Goal: Check status: Check status

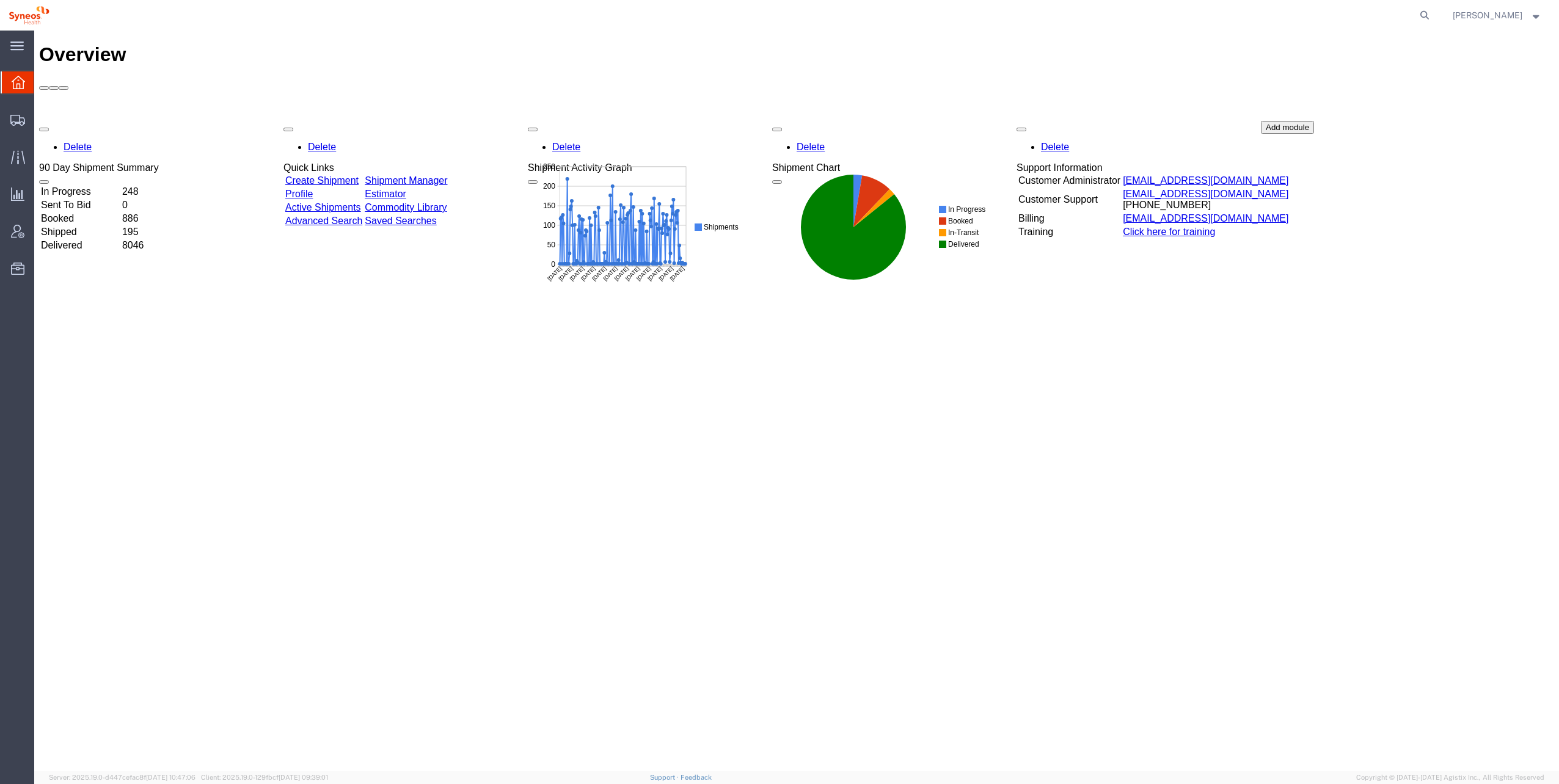
drag, startPoint x: 1414, startPoint y: 17, endPoint x: 1397, endPoint y: 16, distance: 17.0
click at [1416, 17] on icon at bounding box center [1425, 15] width 17 height 17
paste input "56884167"
type input "56884167"
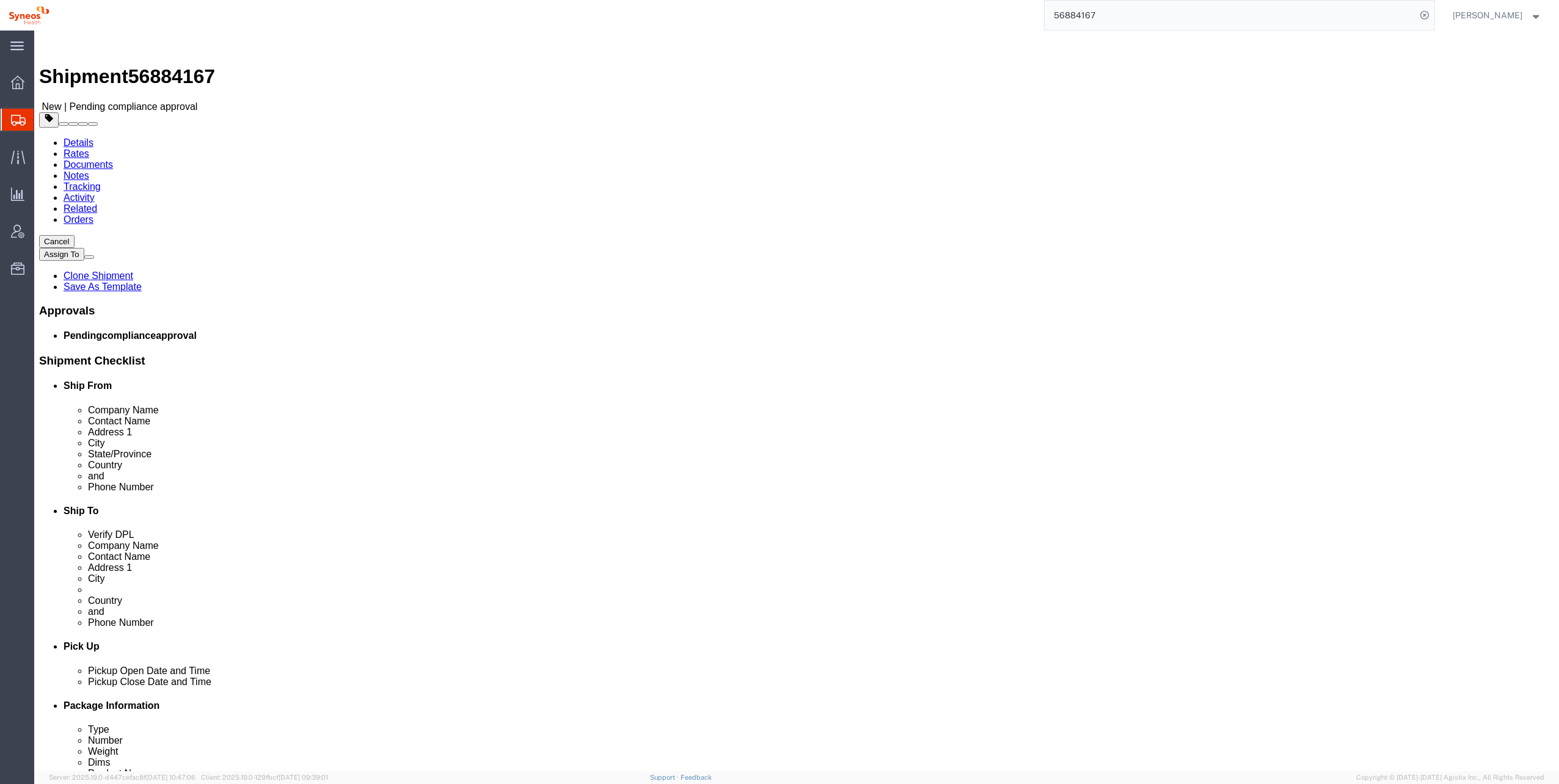
select select "48954"
select select
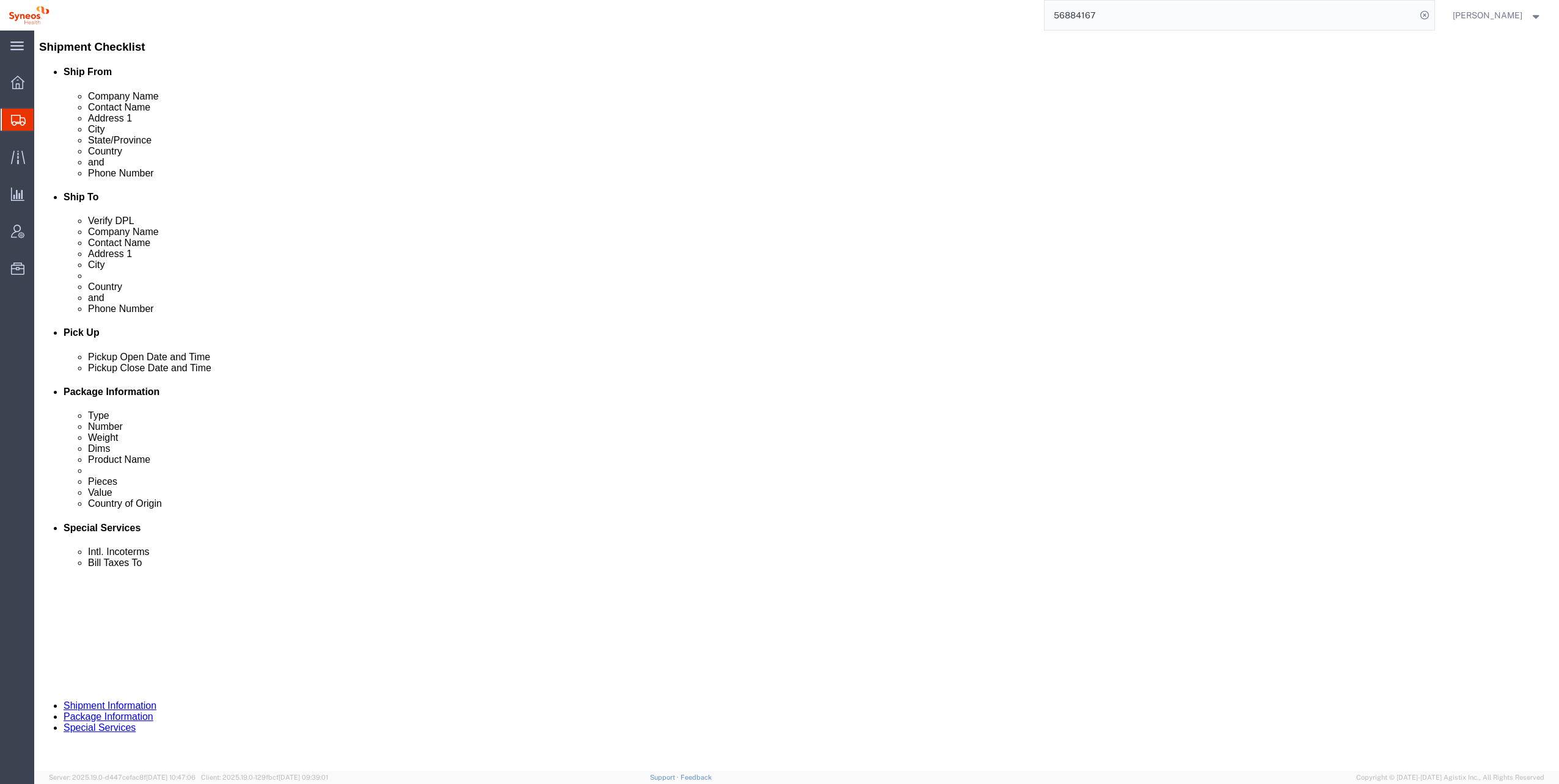
scroll to position [329, 0]
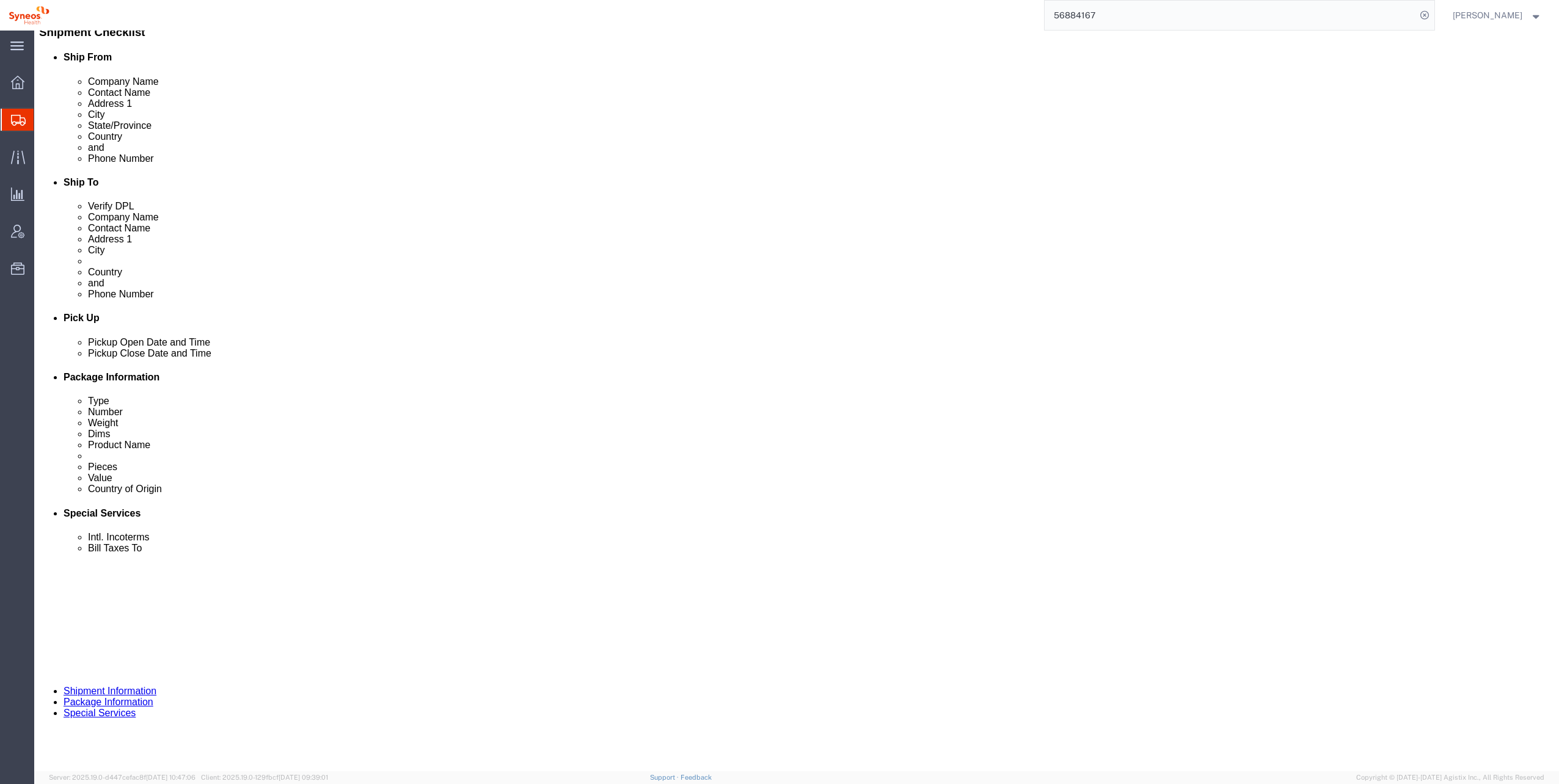
click button "Continue"
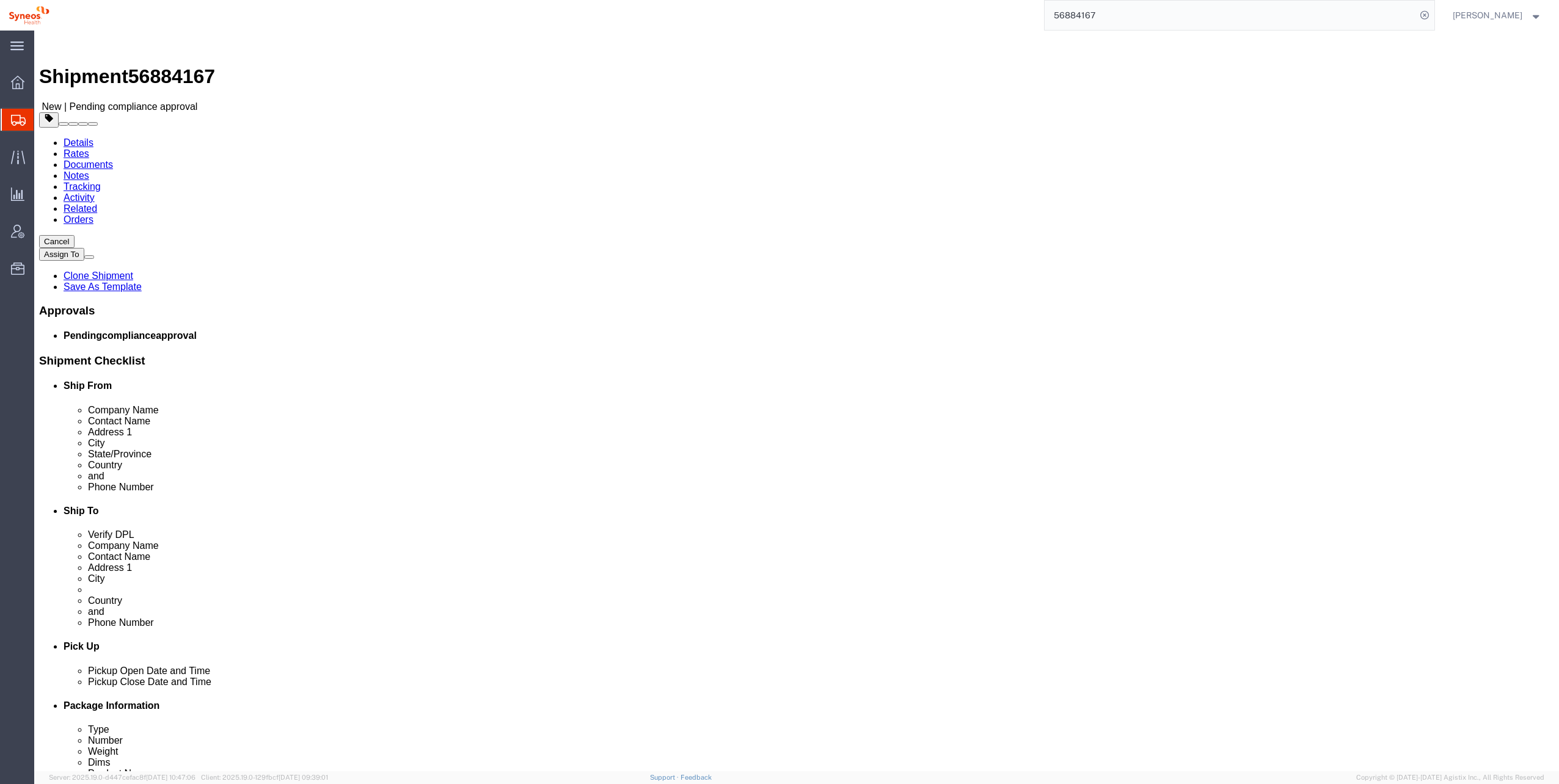
click at [69, 138] on link "Details" at bounding box center [78, 143] width 30 height 10
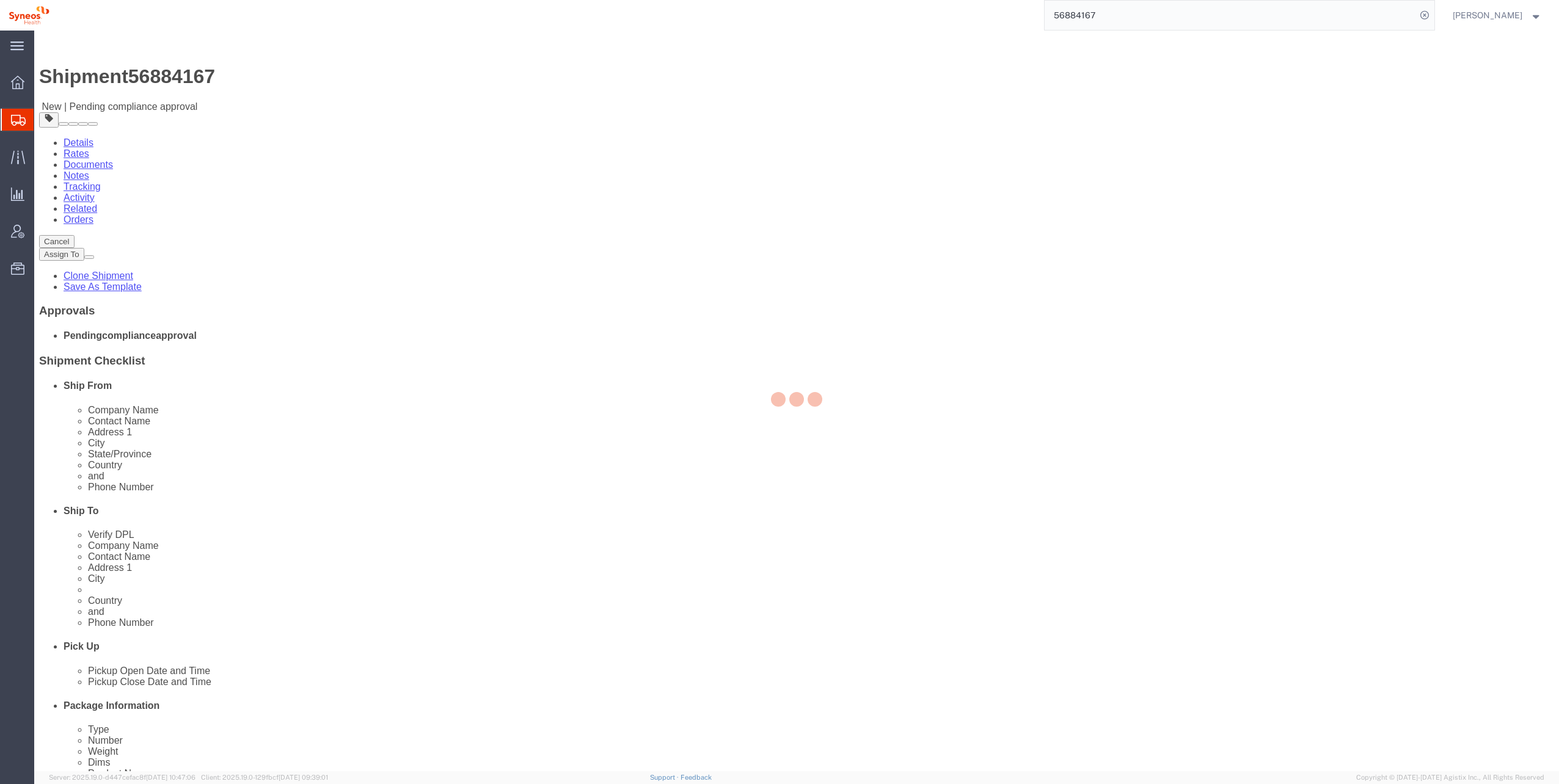
select select "48954"
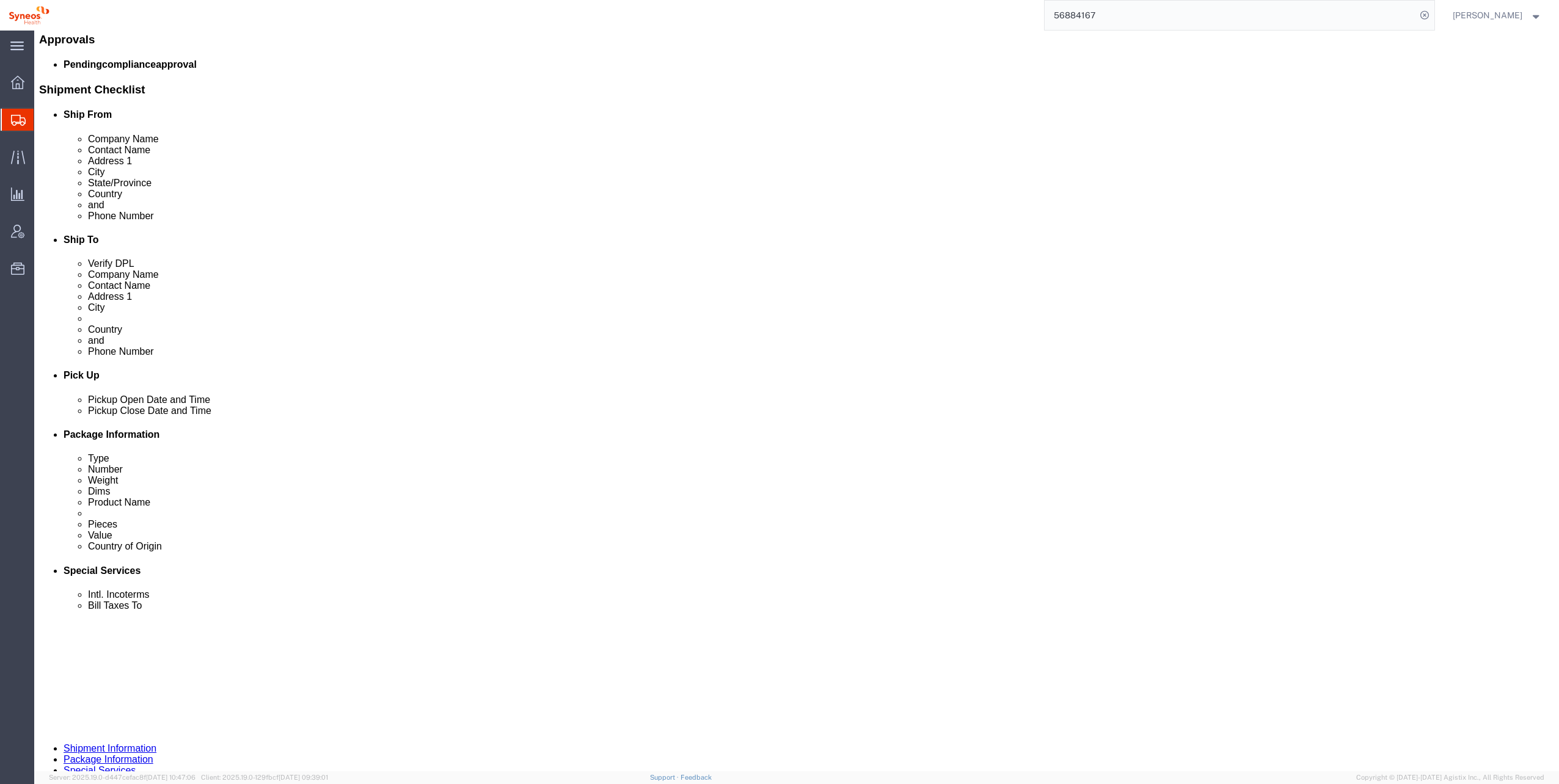
scroll to position [329, 0]
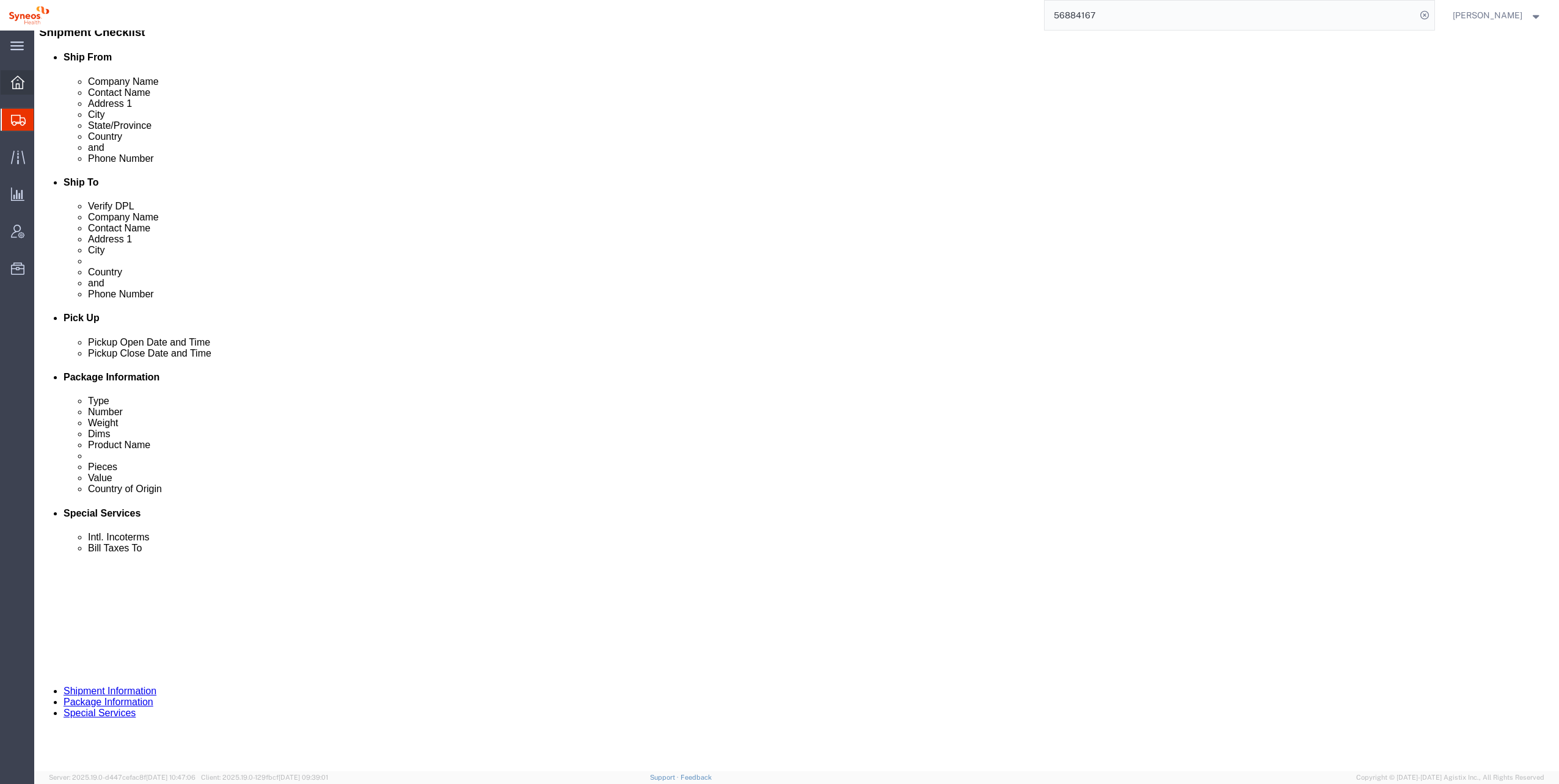
click at [15, 77] on icon at bounding box center [18, 83] width 14 height 14
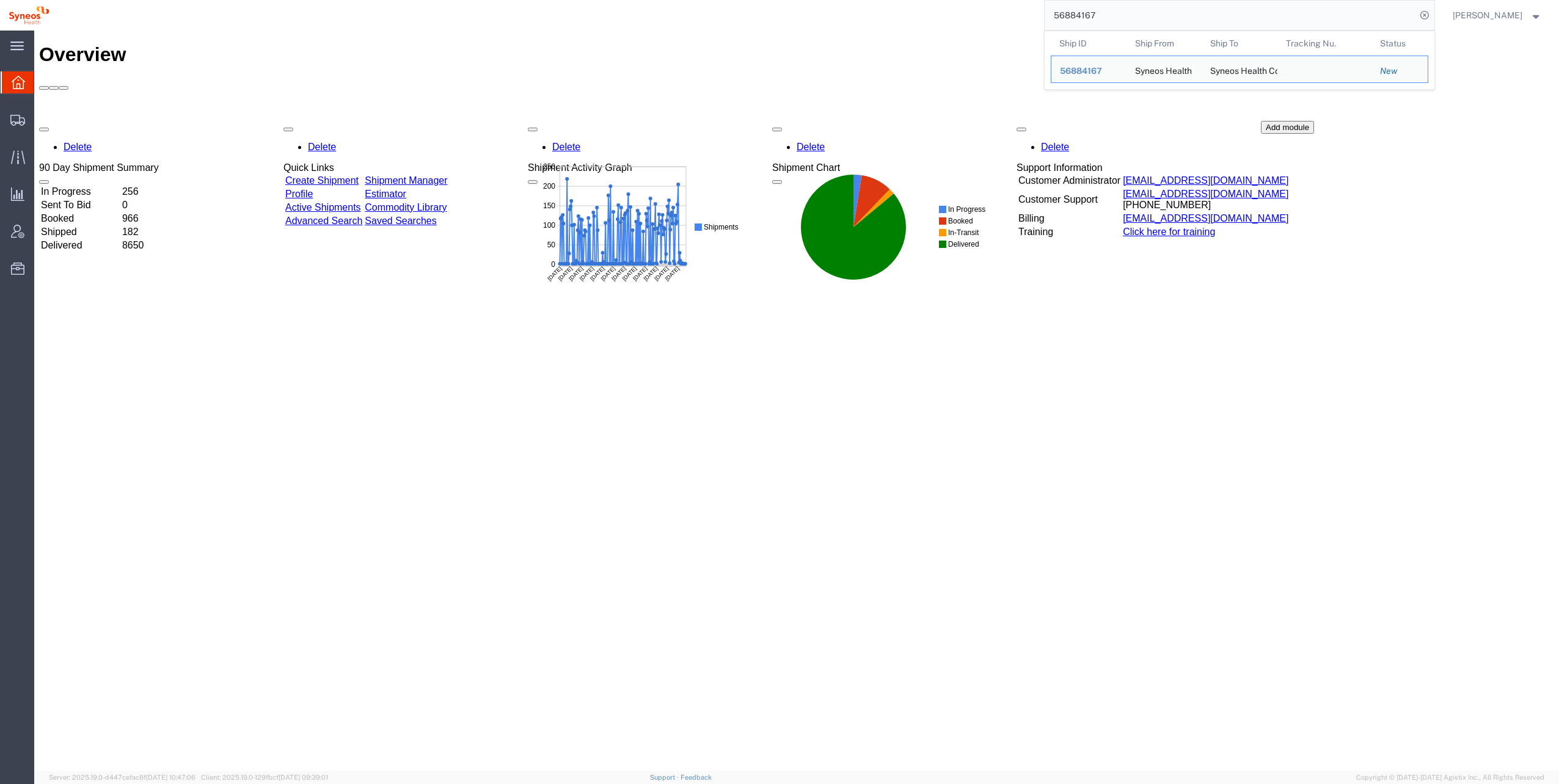
click at [1222, 11] on input "56884167" at bounding box center [1229, 15] width 371 height 29
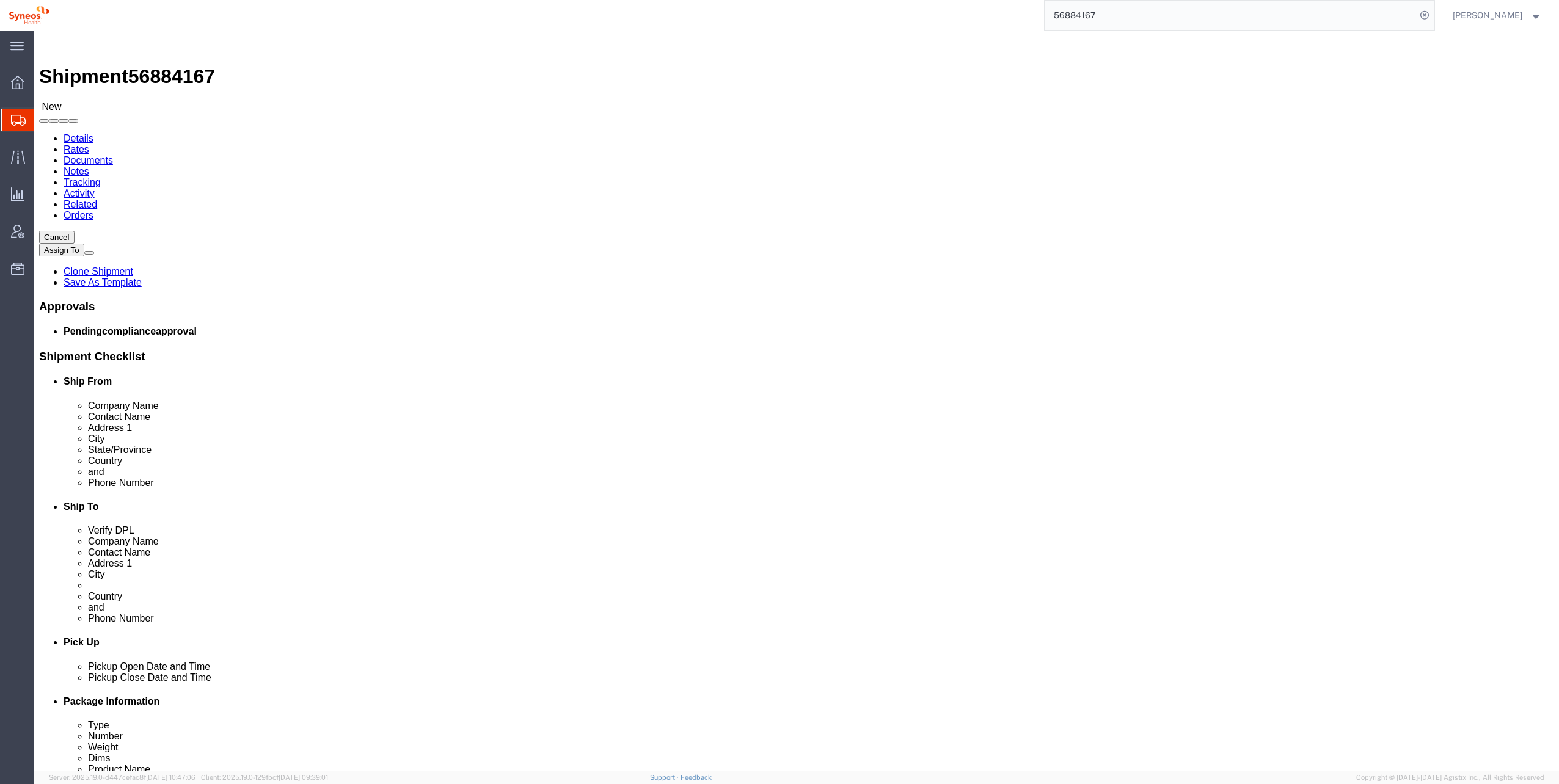
select select "48954"
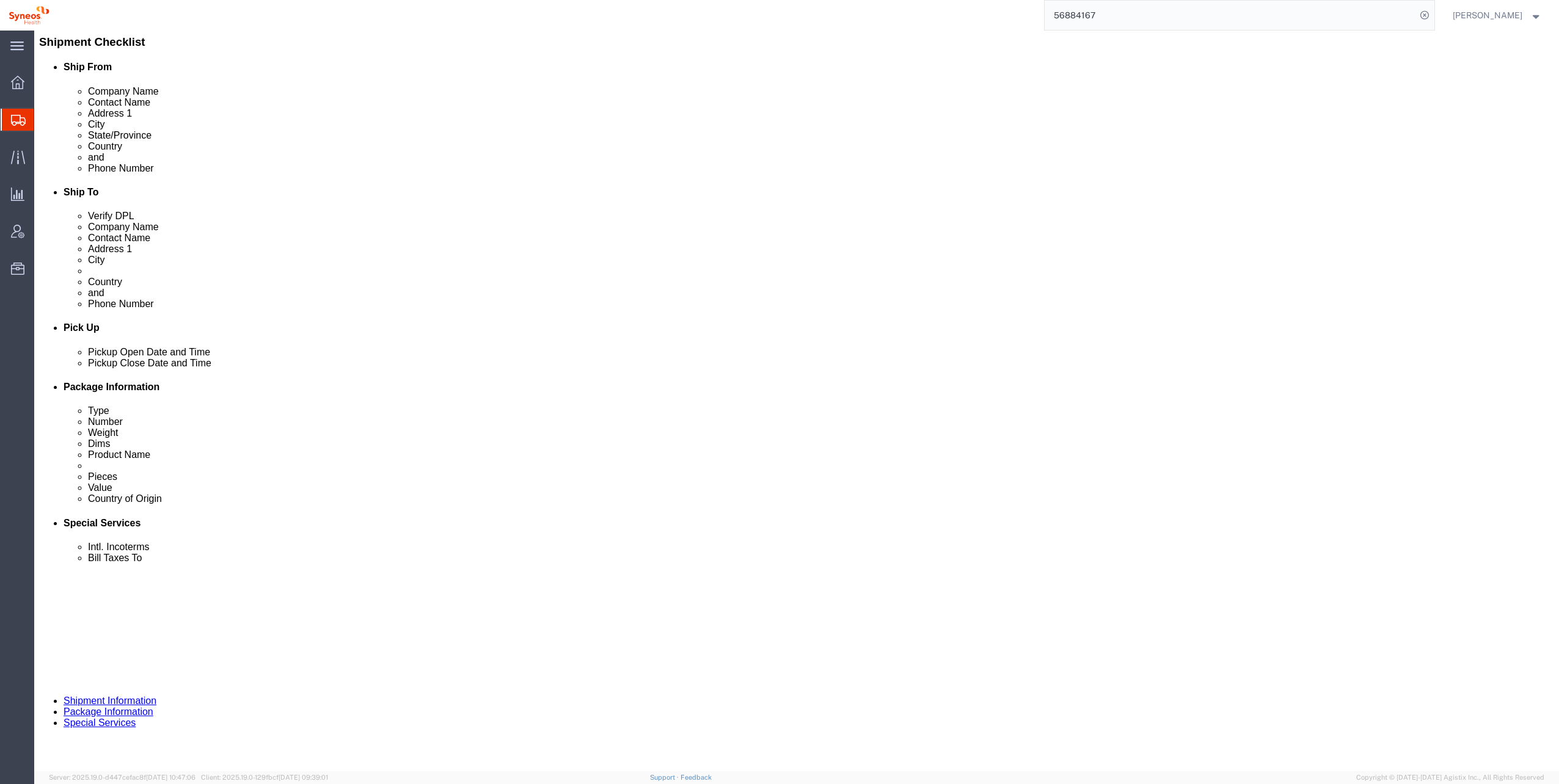
scroll to position [329, 0]
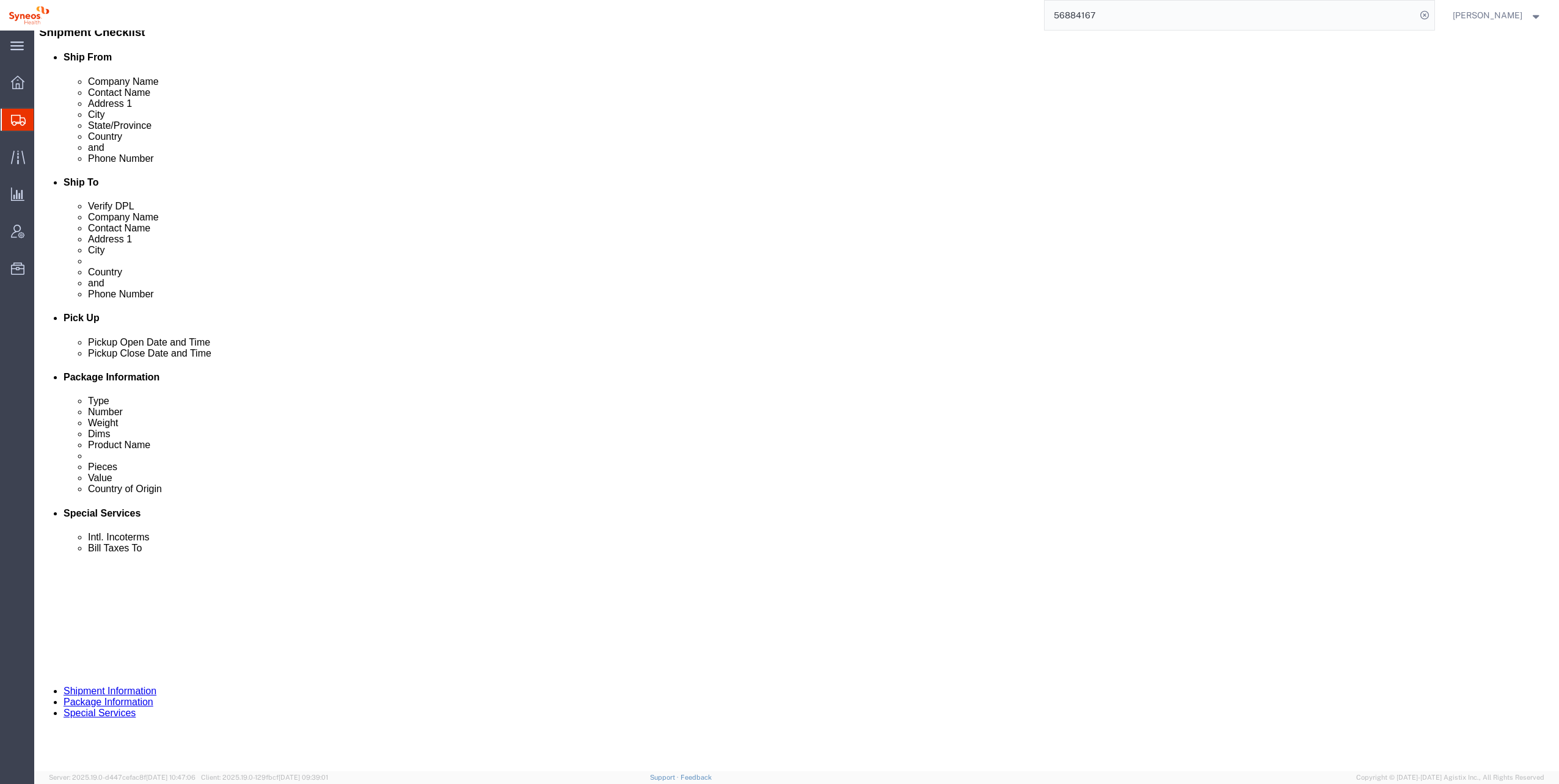
click select "Select Air Less than Truckload Multi-Leg Ocean Freight Rail Small Parcel Truckl…"
click link "Rates"
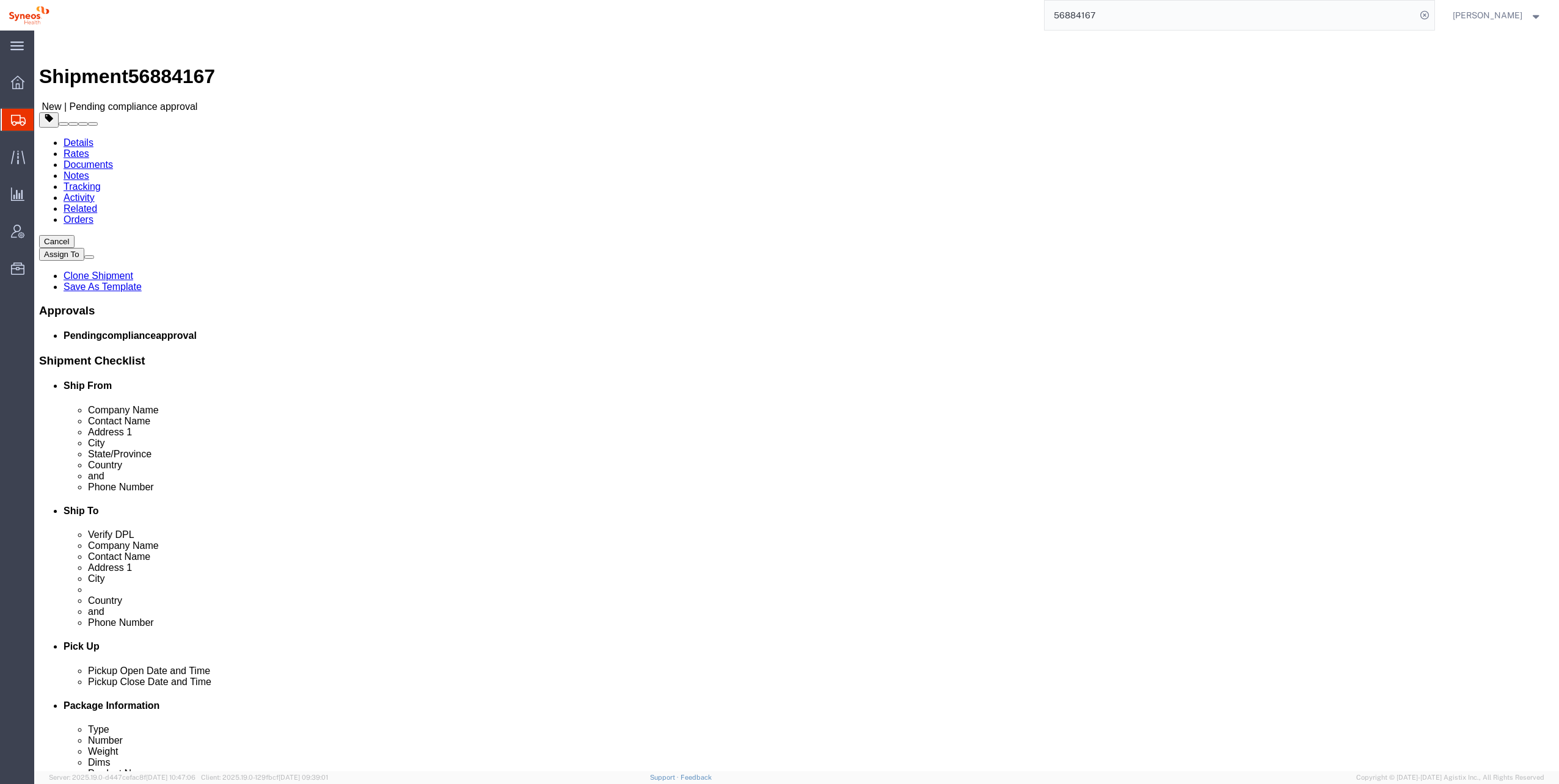
click at [113, 159] on link "Documents" at bounding box center [88, 164] width 49 height 10
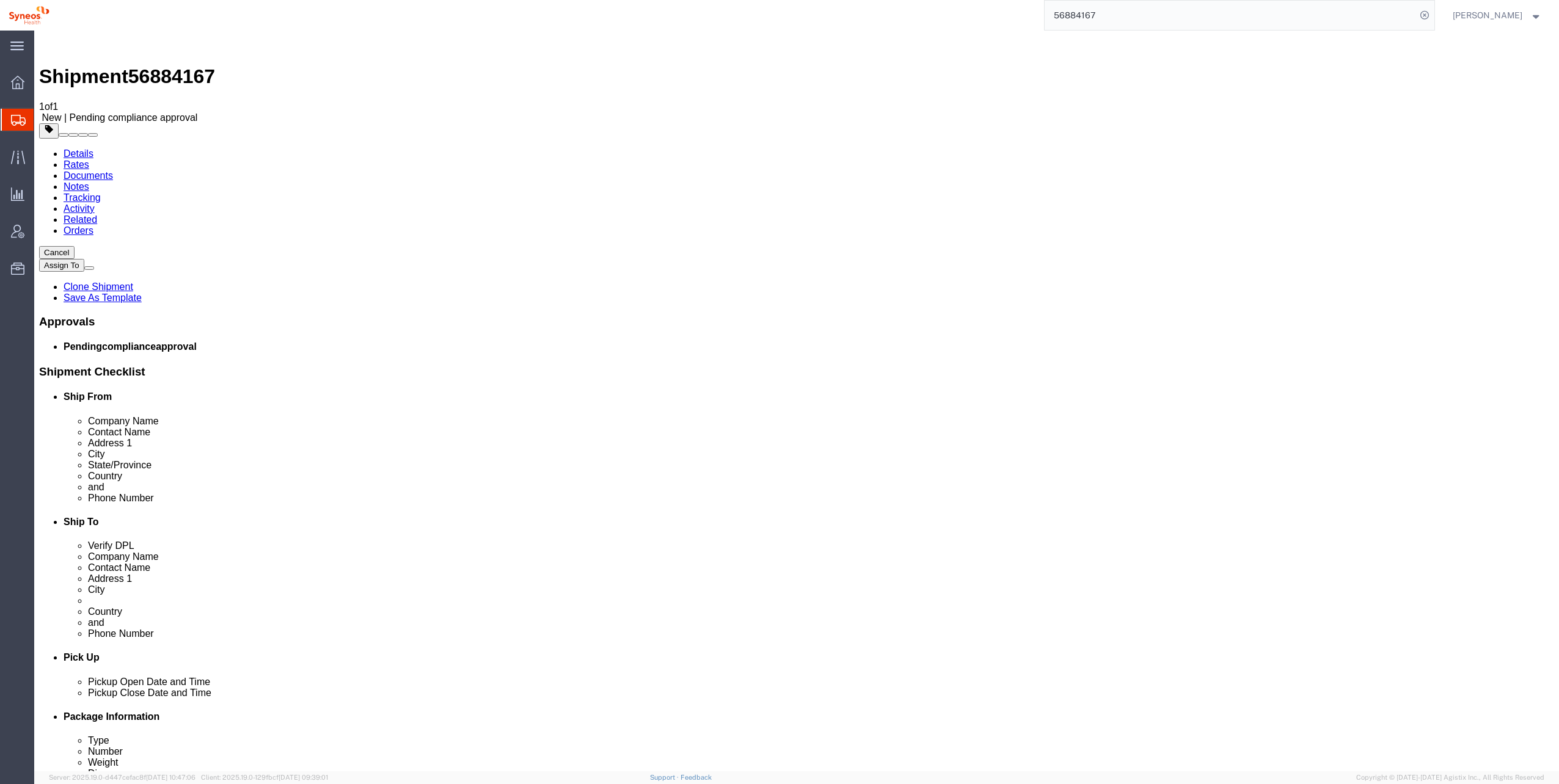
click at [90, 182] on link "Notes" at bounding box center [77, 187] width 26 height 10
click at [101, 192] on link "Tracking" at bounding box center [82, 197] width 37 height 10
